Goal: Task Accomplishment & Management: Manage account settings

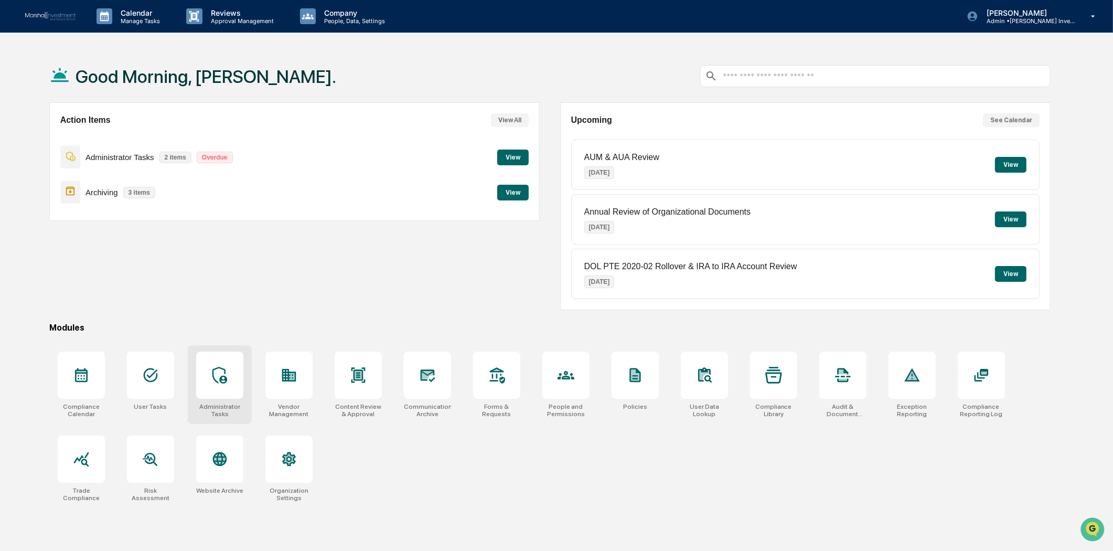
click at [232, 372] on div at bounding box center [219, 374] width 47 height 47
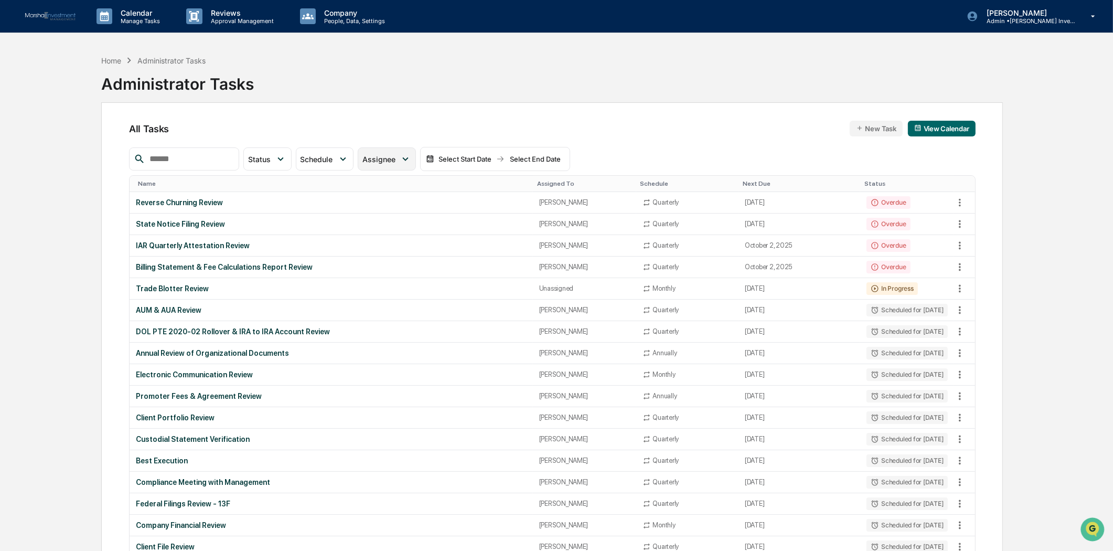
click at [411, 162] on icon at bounding box center [406, 159] width 12 height 12
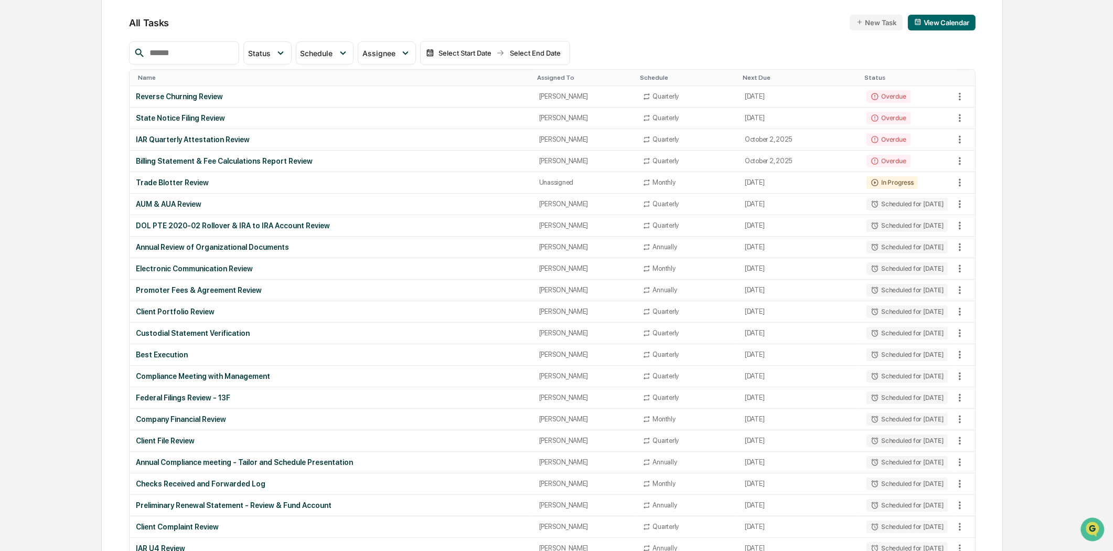
scroll to position [58, 0]
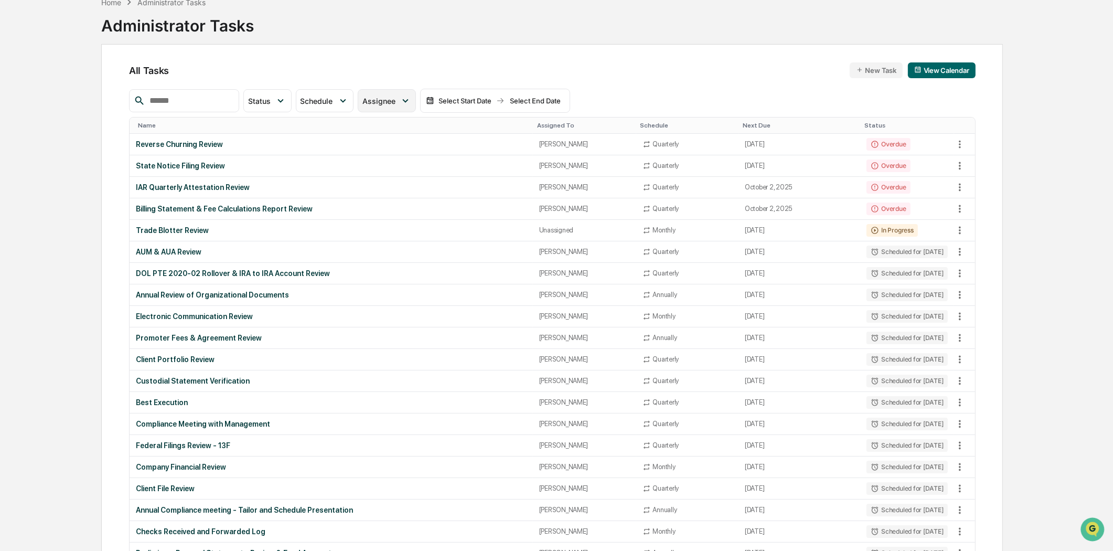
click at [411, 100] on icon at bounding box center [406, 101] width 12 height 12
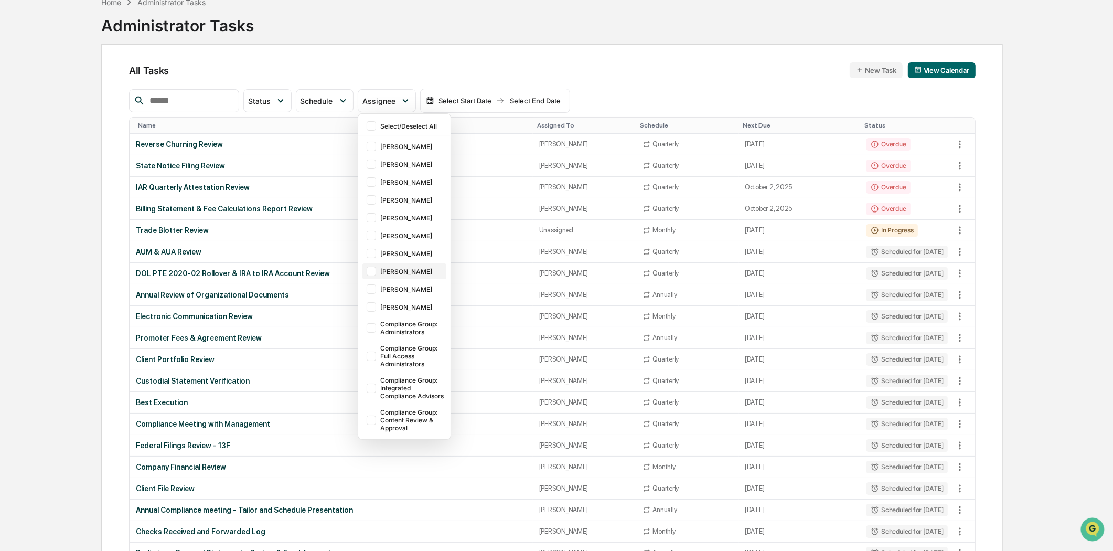
click at [376, 274] on div at bounding box center [371, 271] width 9 height 9
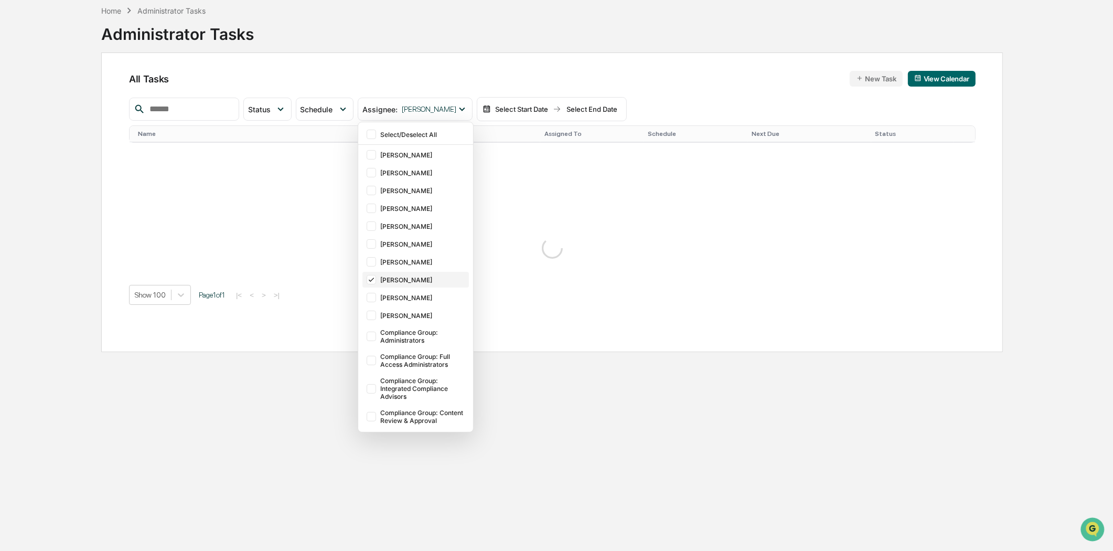
scroll to position [50, 0]
click at [274, 393] on div "Home Administrator Tasks Administrator Tasks All Tasks New Task View Calendar S…" at bounding box center [552, 275] width 933 height 551
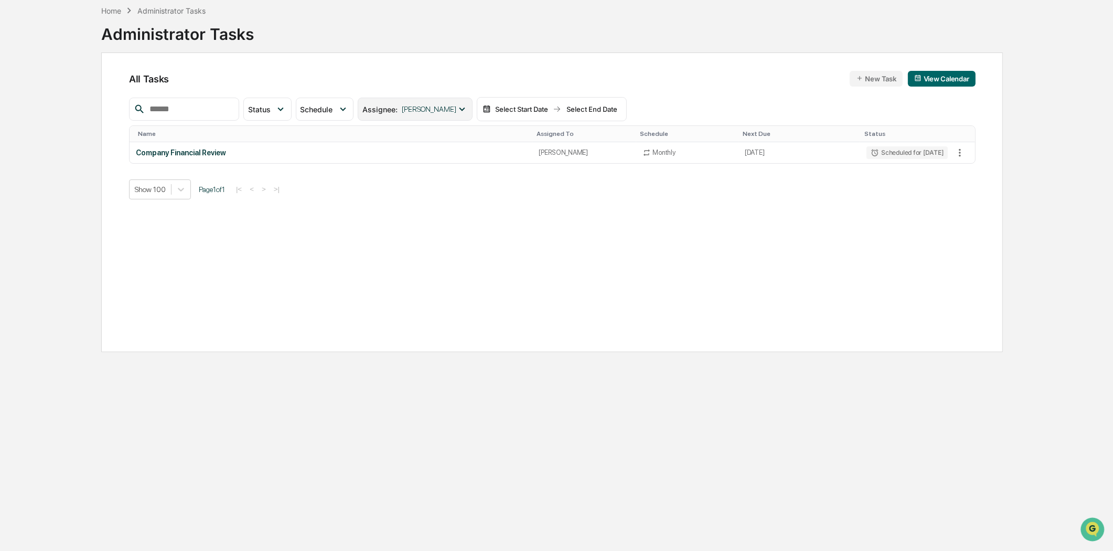
click at [468, 112] on icon at bounding box center [462, 109] width 12 height 12
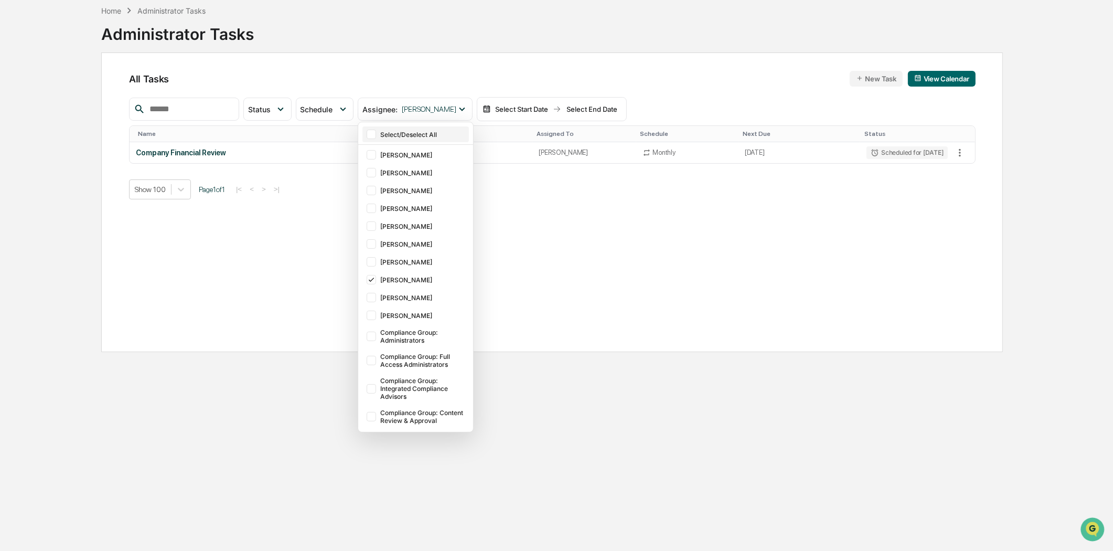
click at [376, 132] on div at bounding box center [371, 134] width 9 height 9
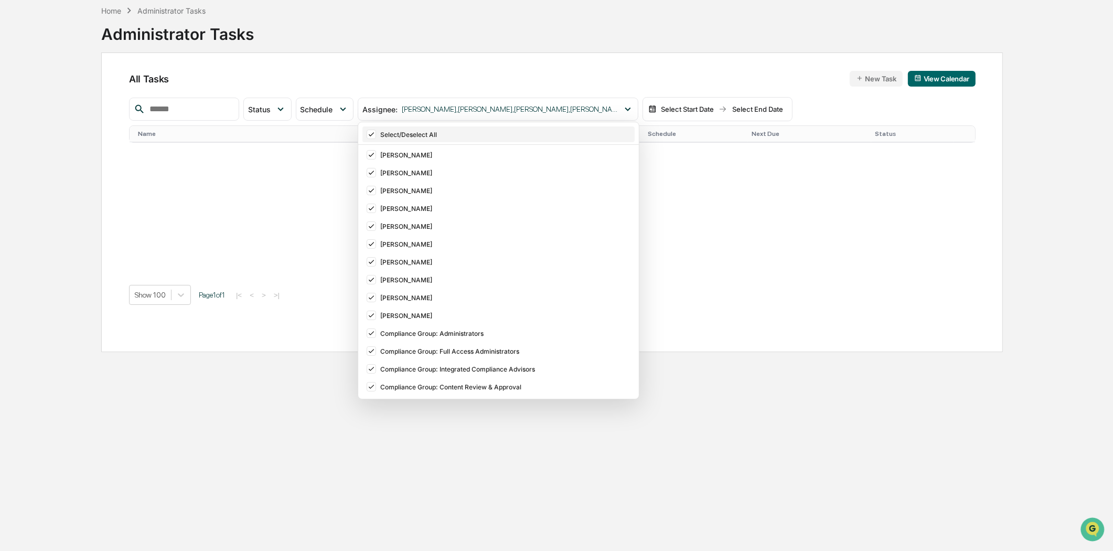
scroll to position [58, 0]
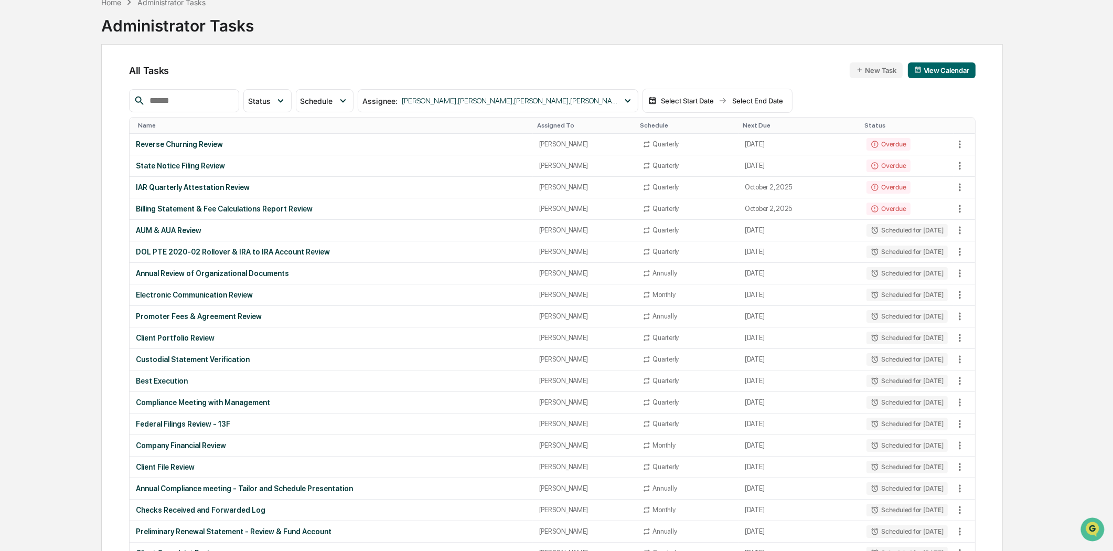
click at [396, 69] on div "All Tasks New Task View Calendar" at bounding box center [552, 70] width 847 height 16
click at [634, 99] on icon at bounding box center [628, 101] width 12 height 12
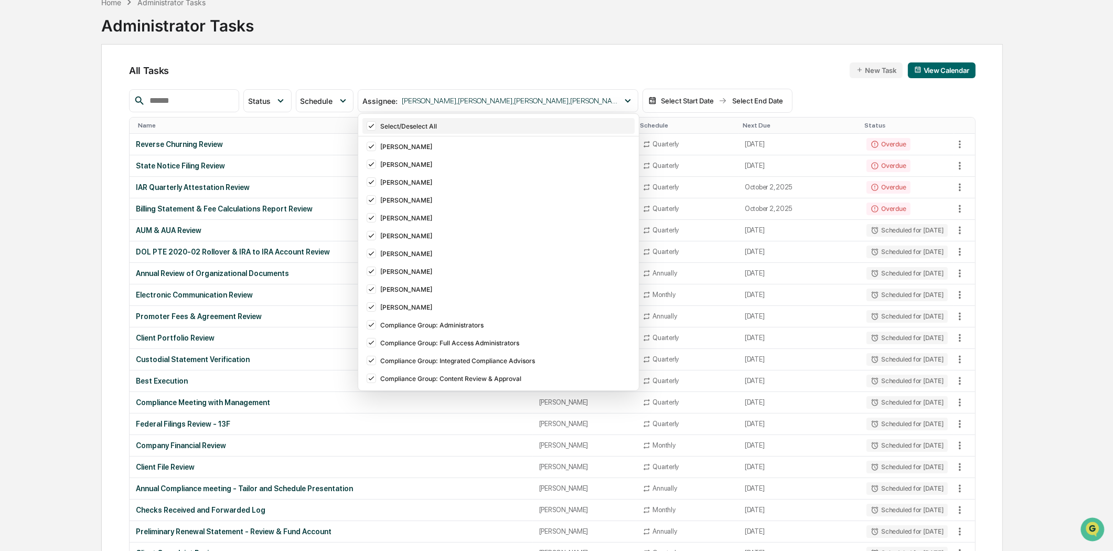
click at [377, 128] on icon at bounding box center [372, 125] width 12 height 7
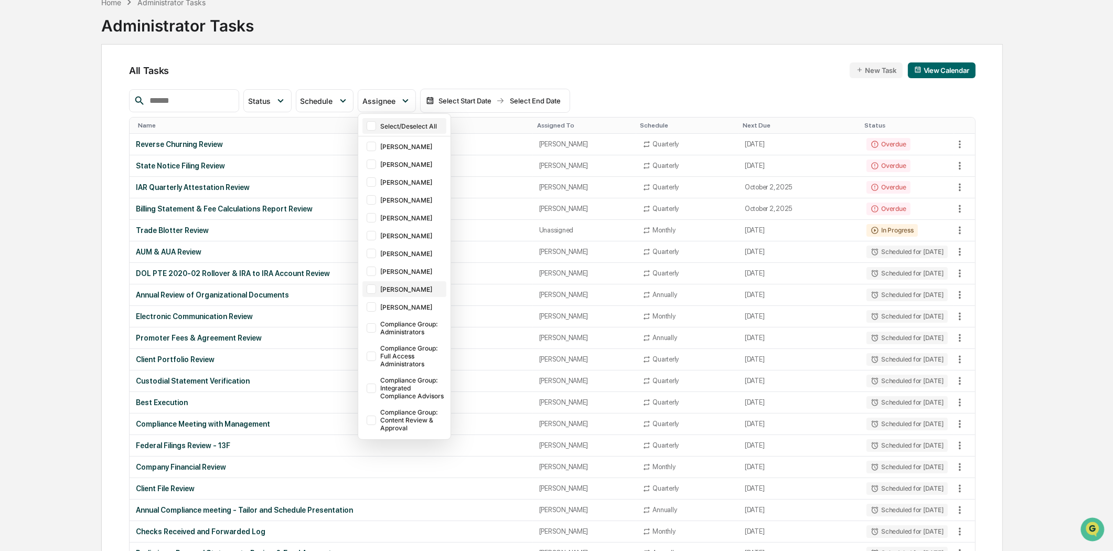
click at [391, 284] on div "[PERSON_NAME]" at bounding box center [405, 289] width 84 height 16
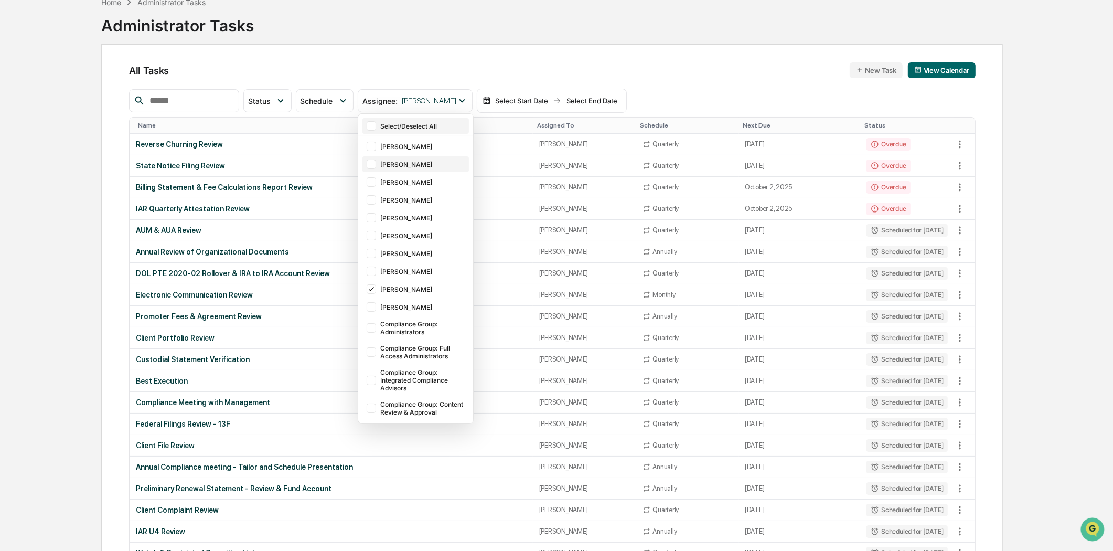
click at [376, 167] on div at bounding box center [371, 163] width 9 height 9
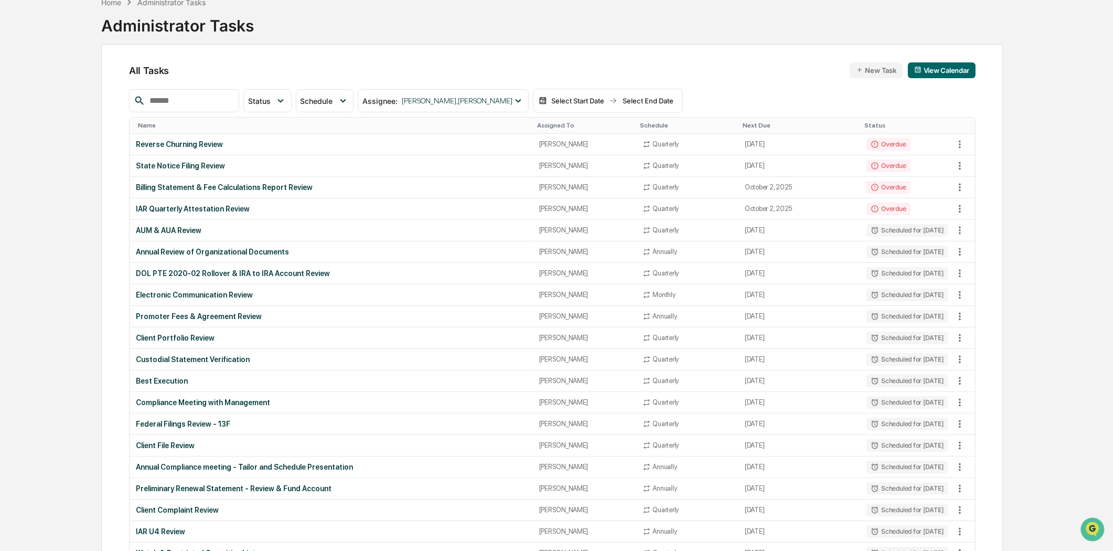
click at [363, 13] on div "Home Administrator Tasks Administrator Tasks" at bounding box center [552, 18] width 902 height 52
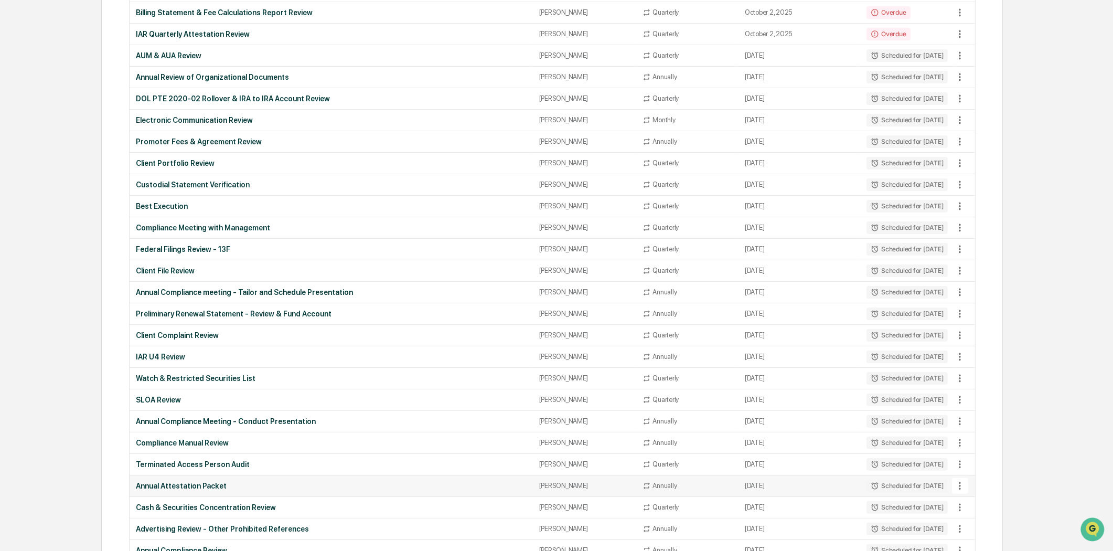
scroll to position [0, 0]
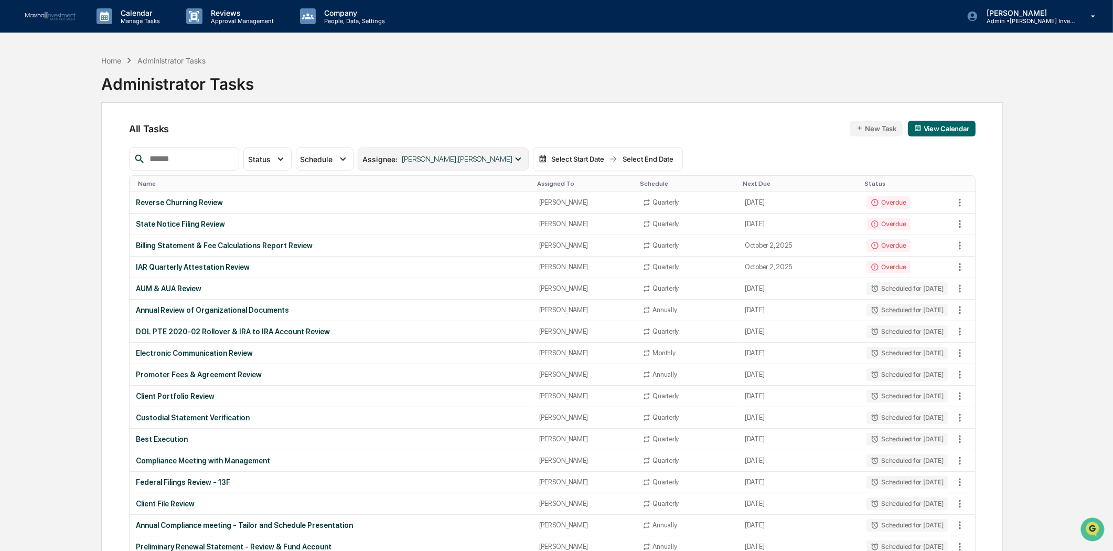
click at [524, 158] on icon at bounding box center [519, 159] width 12 height 12
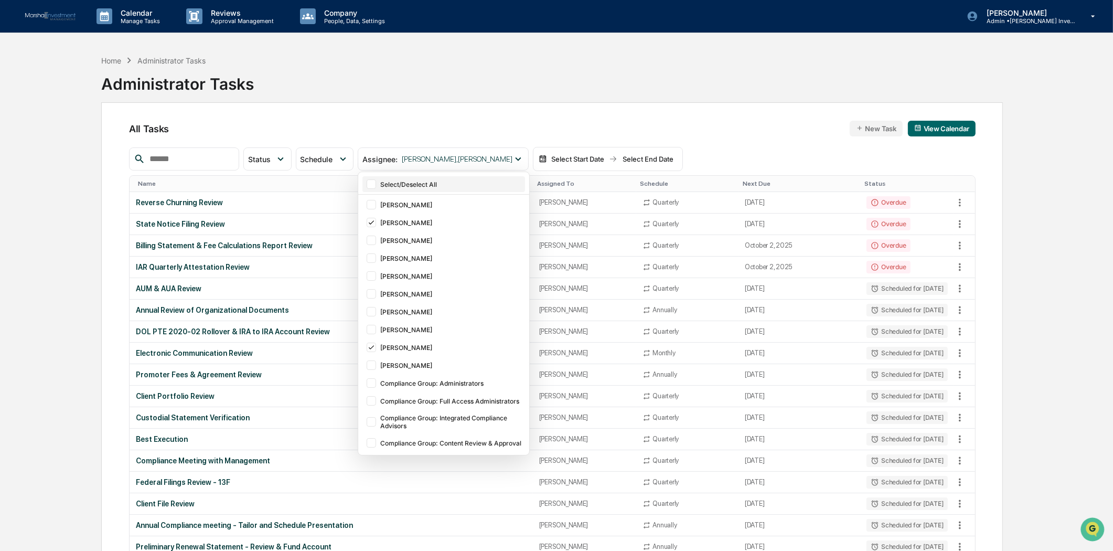
click at [376, 185] on div at bounding box center [371, 183] width 9 height 9
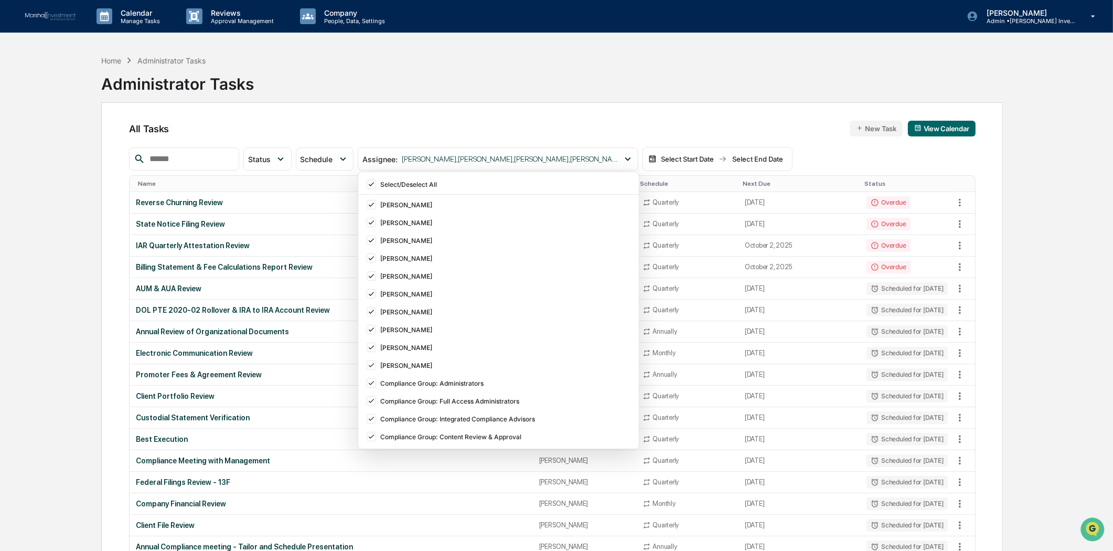
click at [387, 87] on div "Home Administrator Tasks Administrator Tasks" at bounding box center [552, 76] width 902 height 52
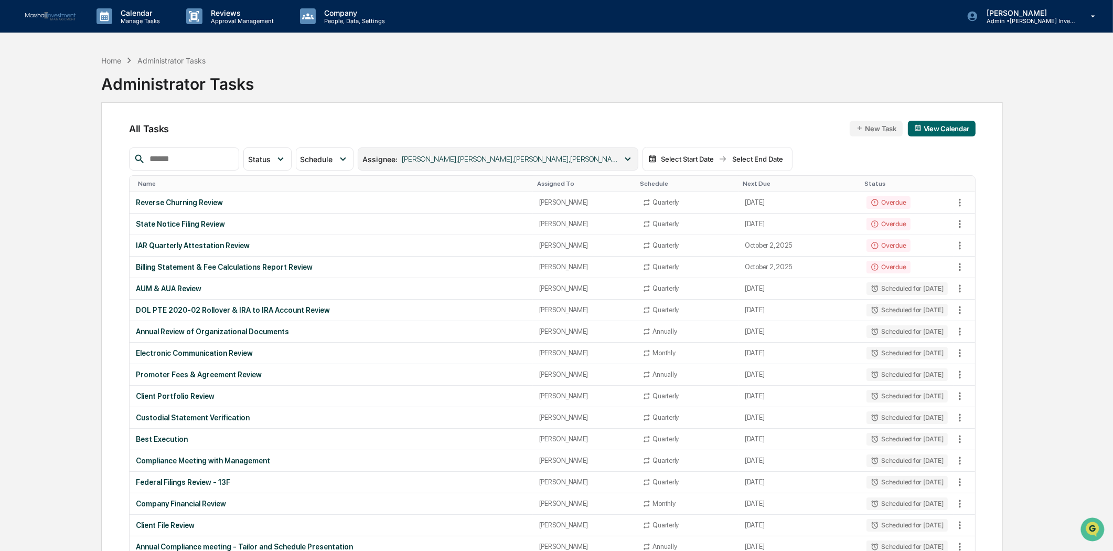
click at [634, 158] on icon at bounding box center [628, 159] width 12 height 12
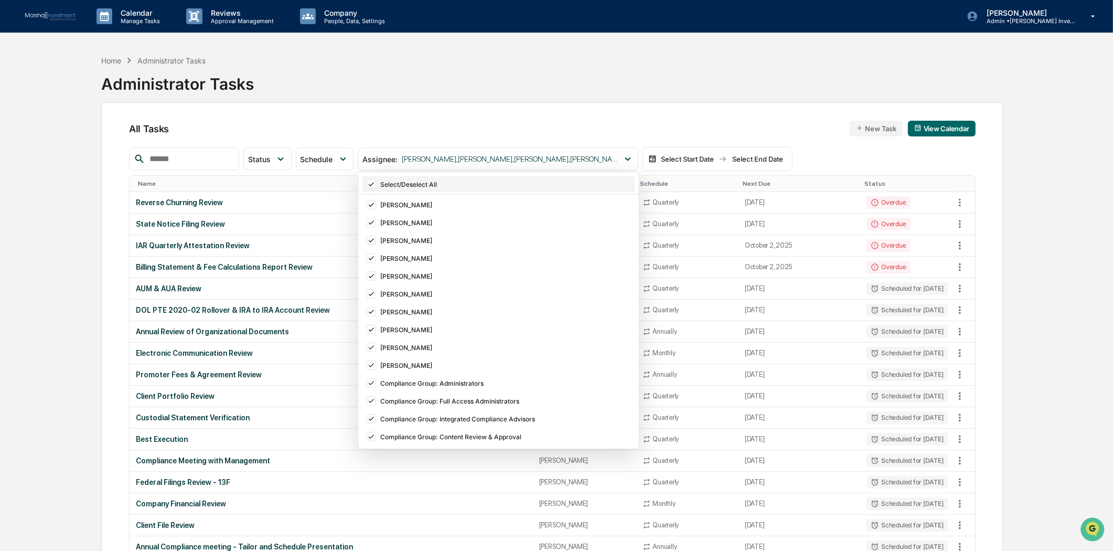
click at [377, 181] on icon at bounding box center [372, 183] width 12 height 7
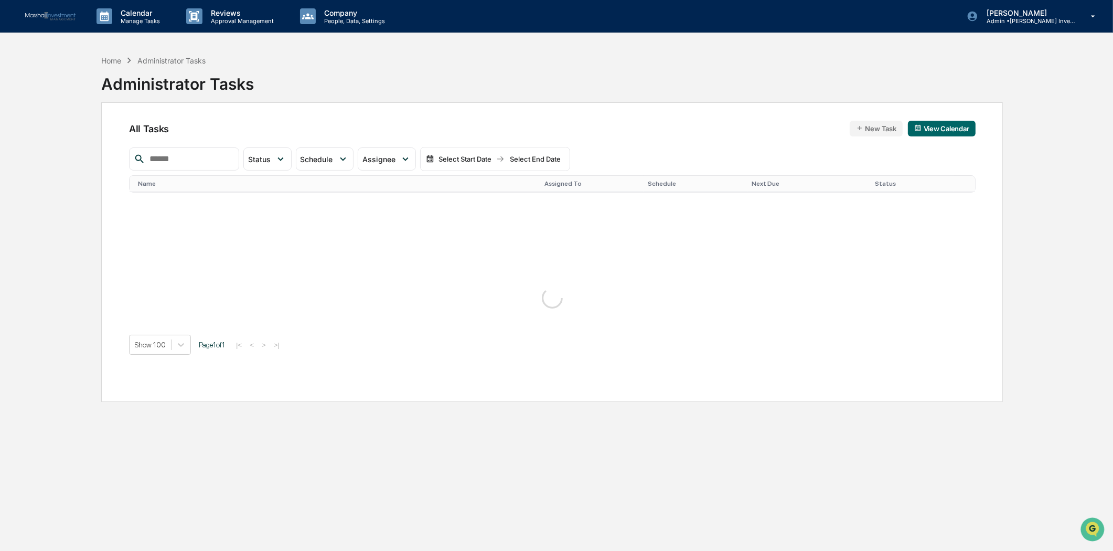
click at [368, 118] on div "All Tasks New Task View Calendar Status Select/Deselect All Done In Progress Ac…" at bounding box center [552, 252] width 902 height 300
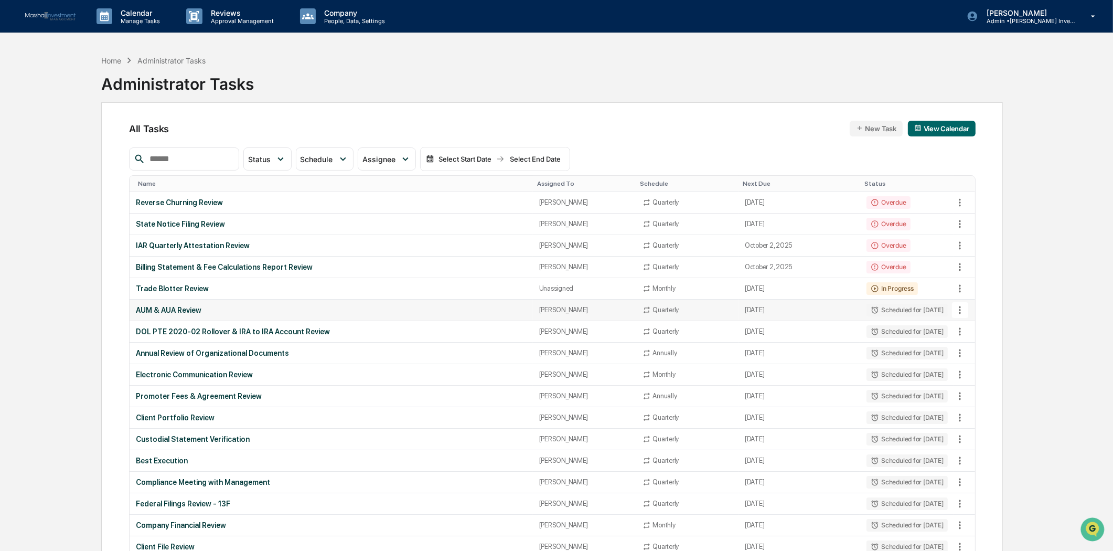
click at [186, 310] on div "AUM & AUA Review" at bounding box center [331, 310] width 391 height 8
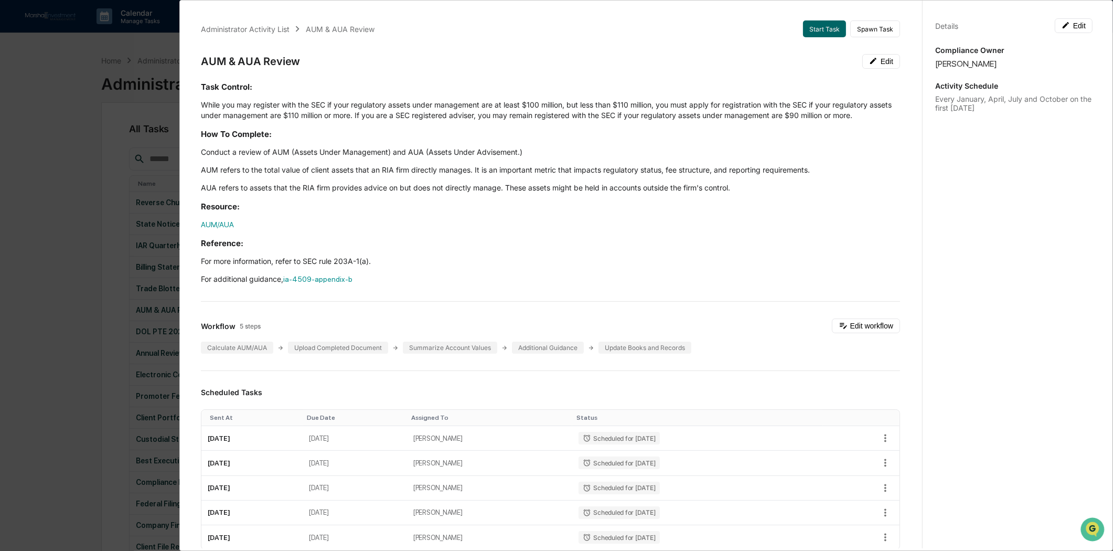
click at [1026, 227] on div "Details Edit Compliance Owner [PERSON_NAME] Activity Schedule Every January, Ap…" at bounding box center [1013, 285] width 183 height 576
click at [67, 197] on div "Administrator Activity List AUM & AUA Review Start Task Spawn Task AUM & AUA Re…" at bounding box center [556, 275] width 1113 height 551
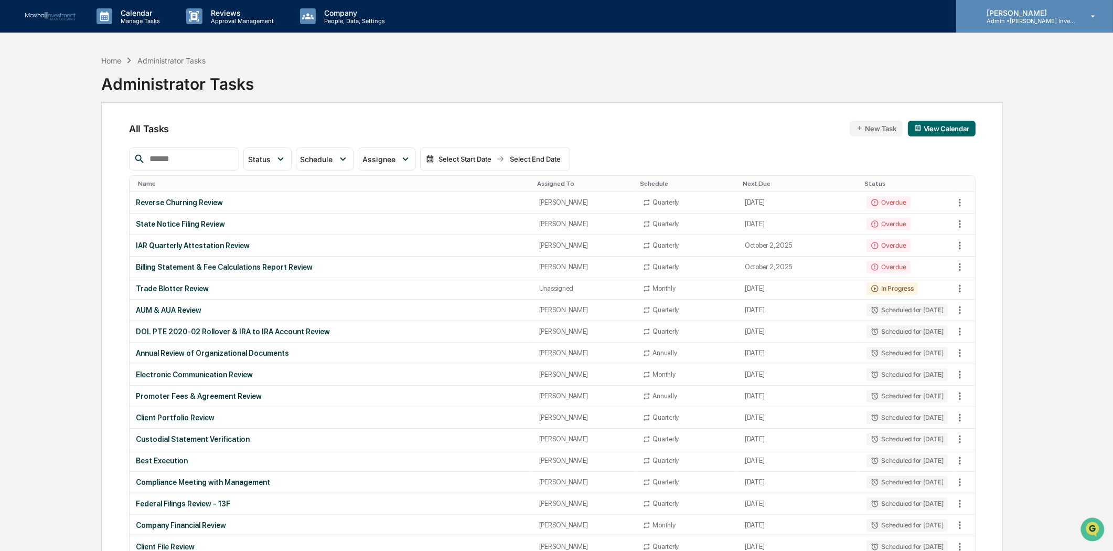
click at [1104, 14] on div "[PERSON_NAME] Admin • [PERSON_NAME] Investment Management" at bounding box center [1034, 16] width 157 height 33
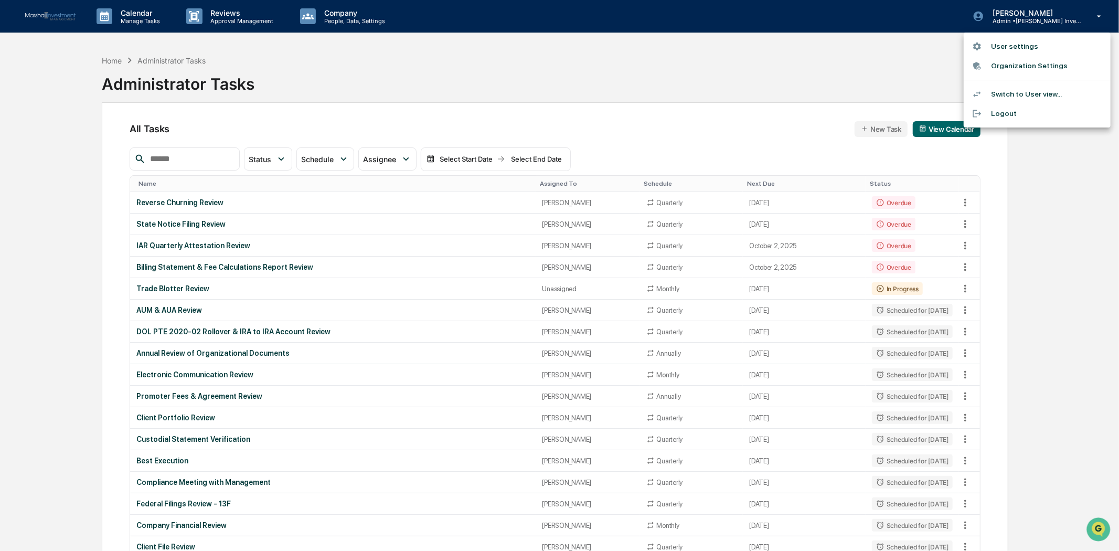
click at [1003, 116] on li "Logout" at bounding box center [1037, 113] width 147 height 19
